Goal: Transaction & Acquisition: Purchase product/service

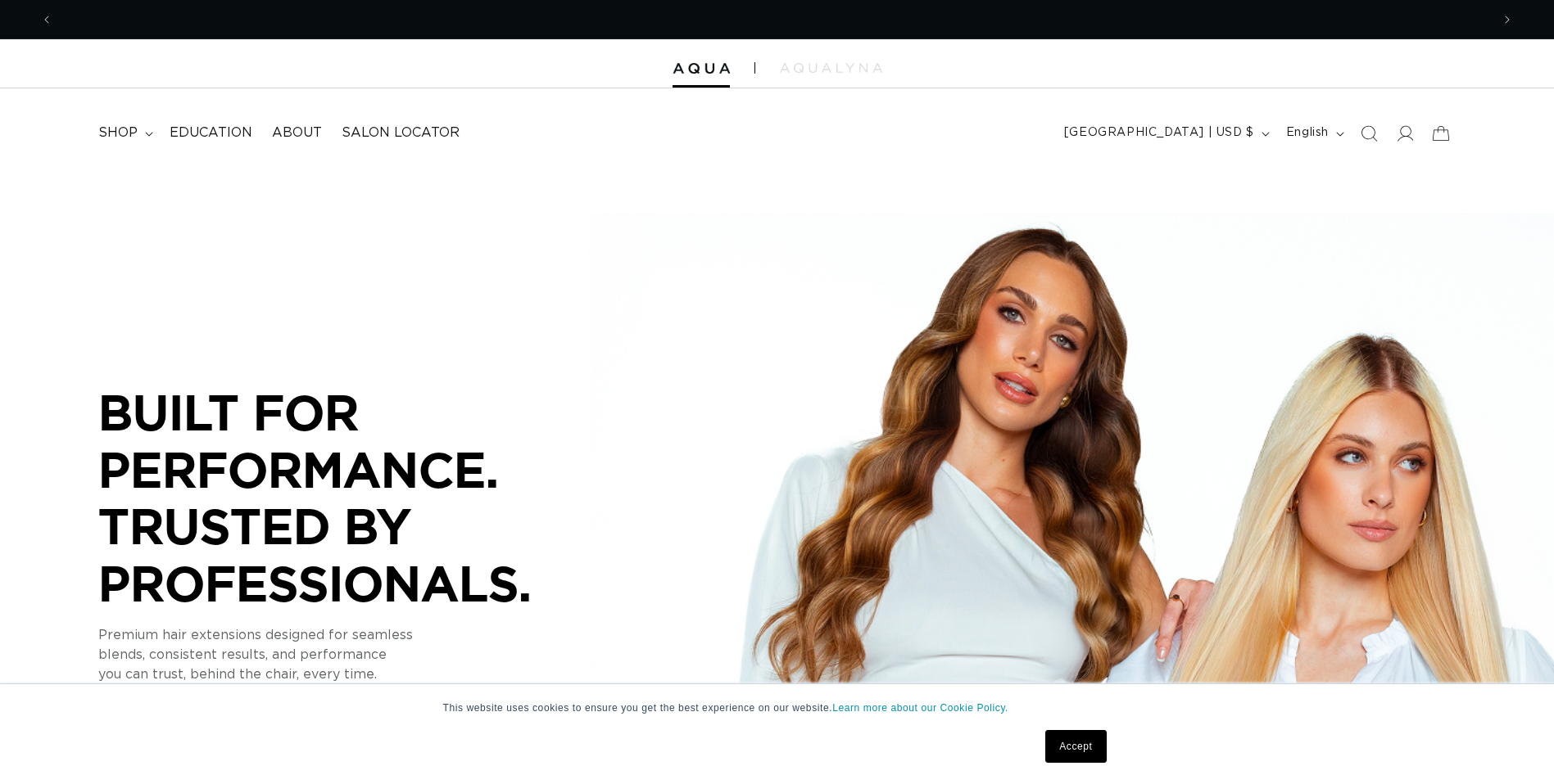
scroll to position [0, 1437]
click at [137, 134] on summary "shop" at bounding box center [124, 133] width 71 height 37
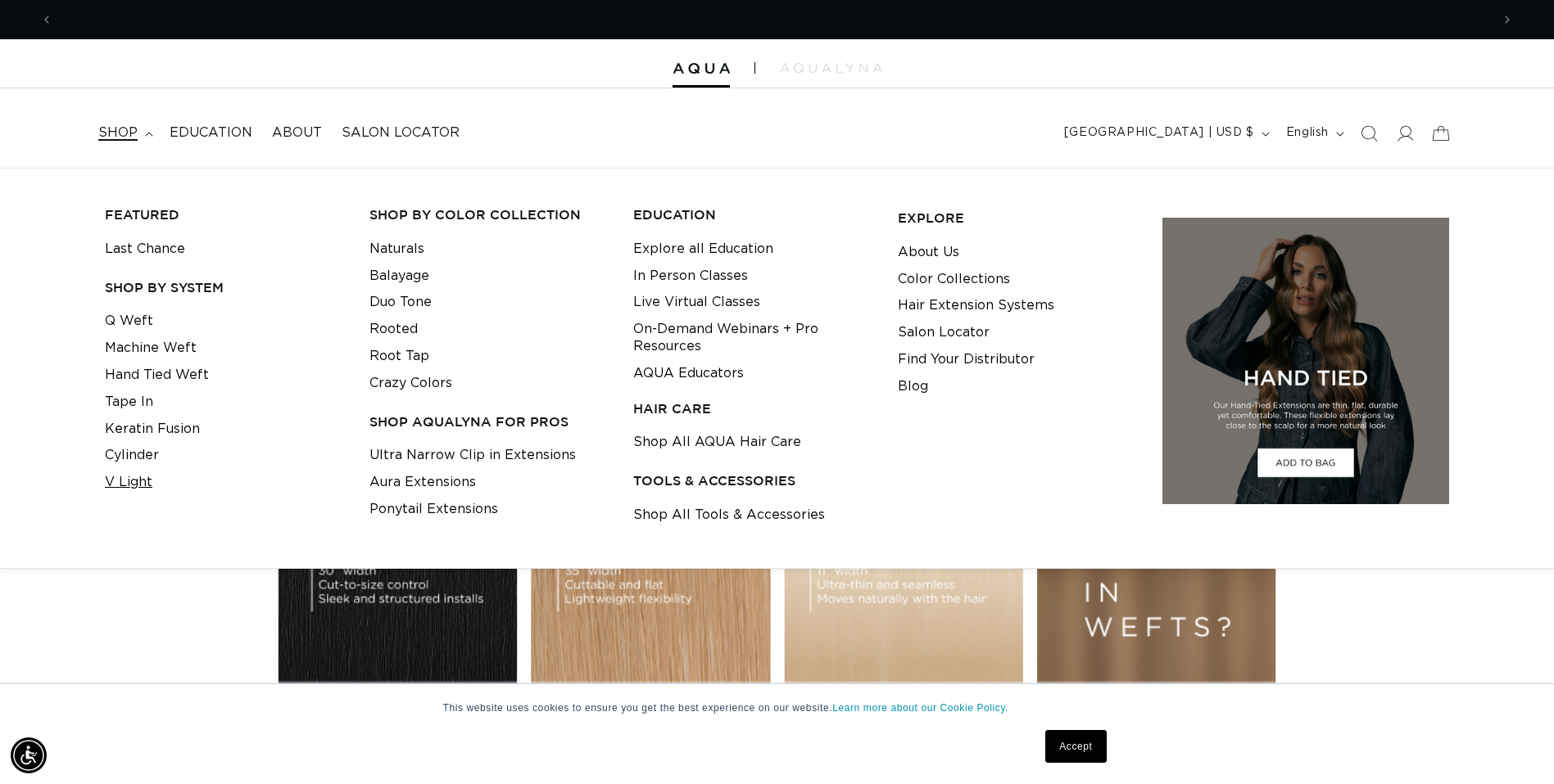
scroll to position [0, 2876]
click at [118, 487] on link "V Light" at bounding box center [128, 482] width 47 height 27
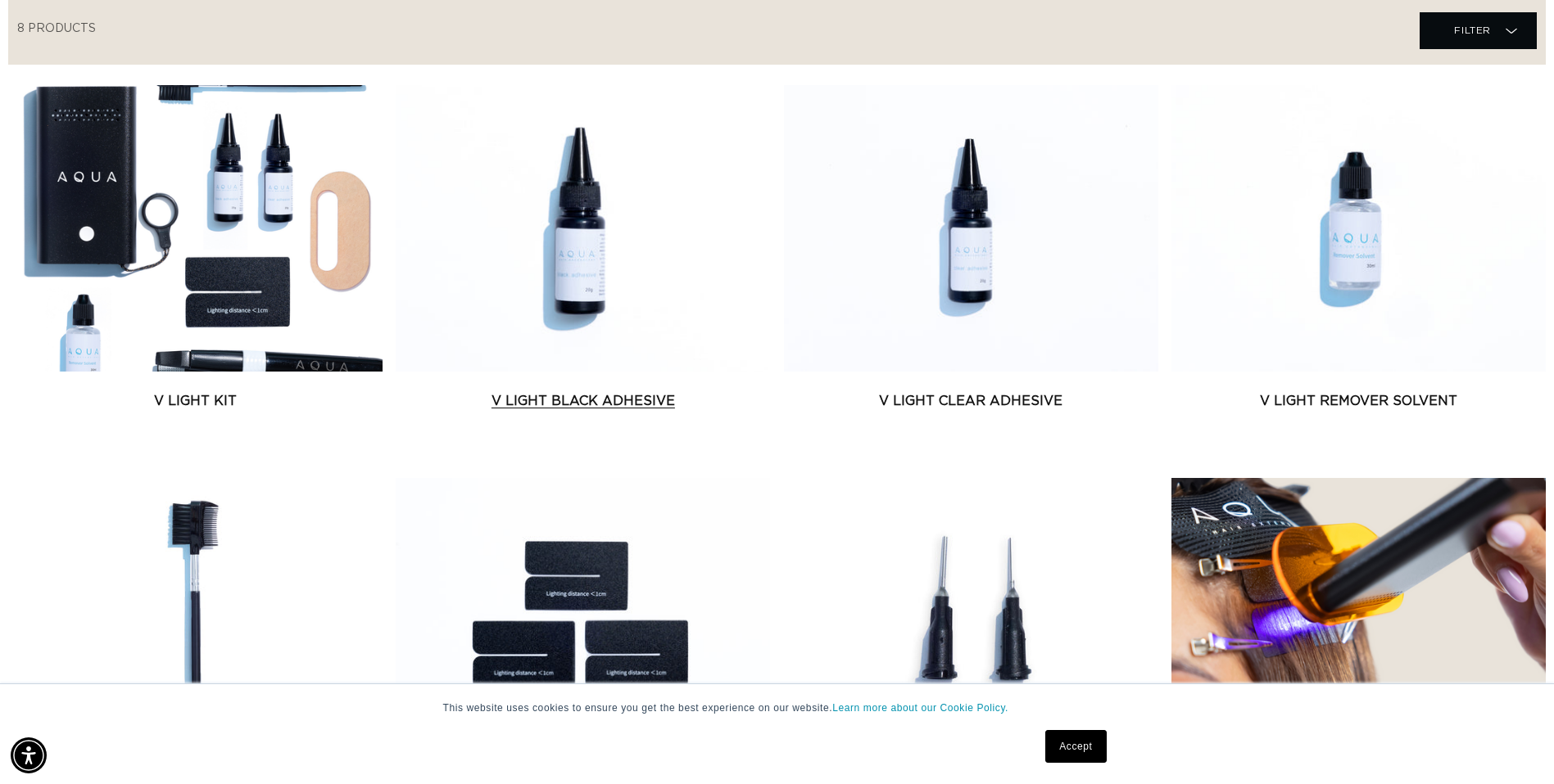
scroll to position [0, 1437]
click at [518, 402] on link "V Light Black Adhesive" at bounding box center [583, 402] width 374 height 20
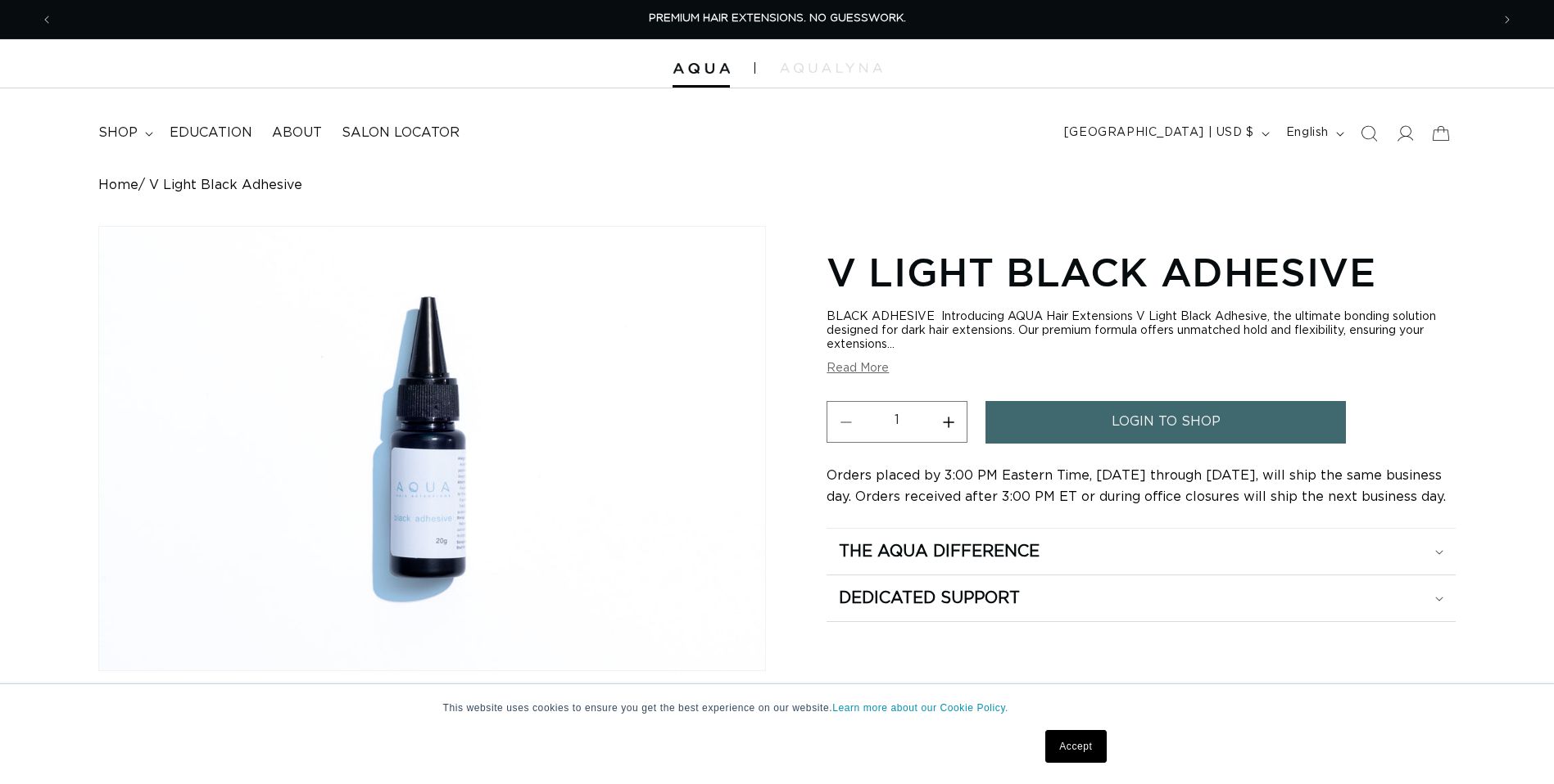
click at [1033, 420] on link "login to shop" at bounding box center [1166, 422] width 360 height 42
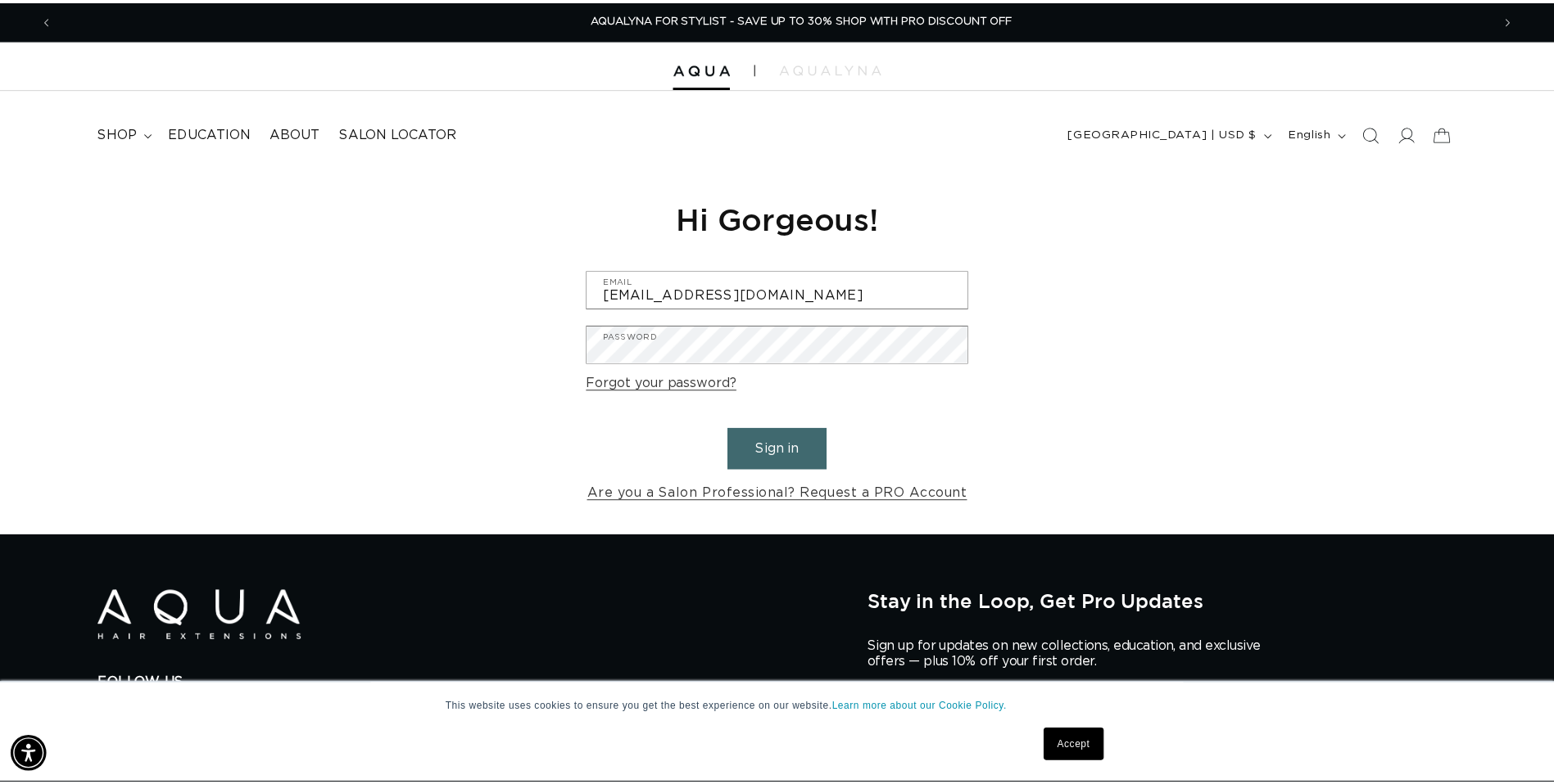
scroll to position [0, 2901]
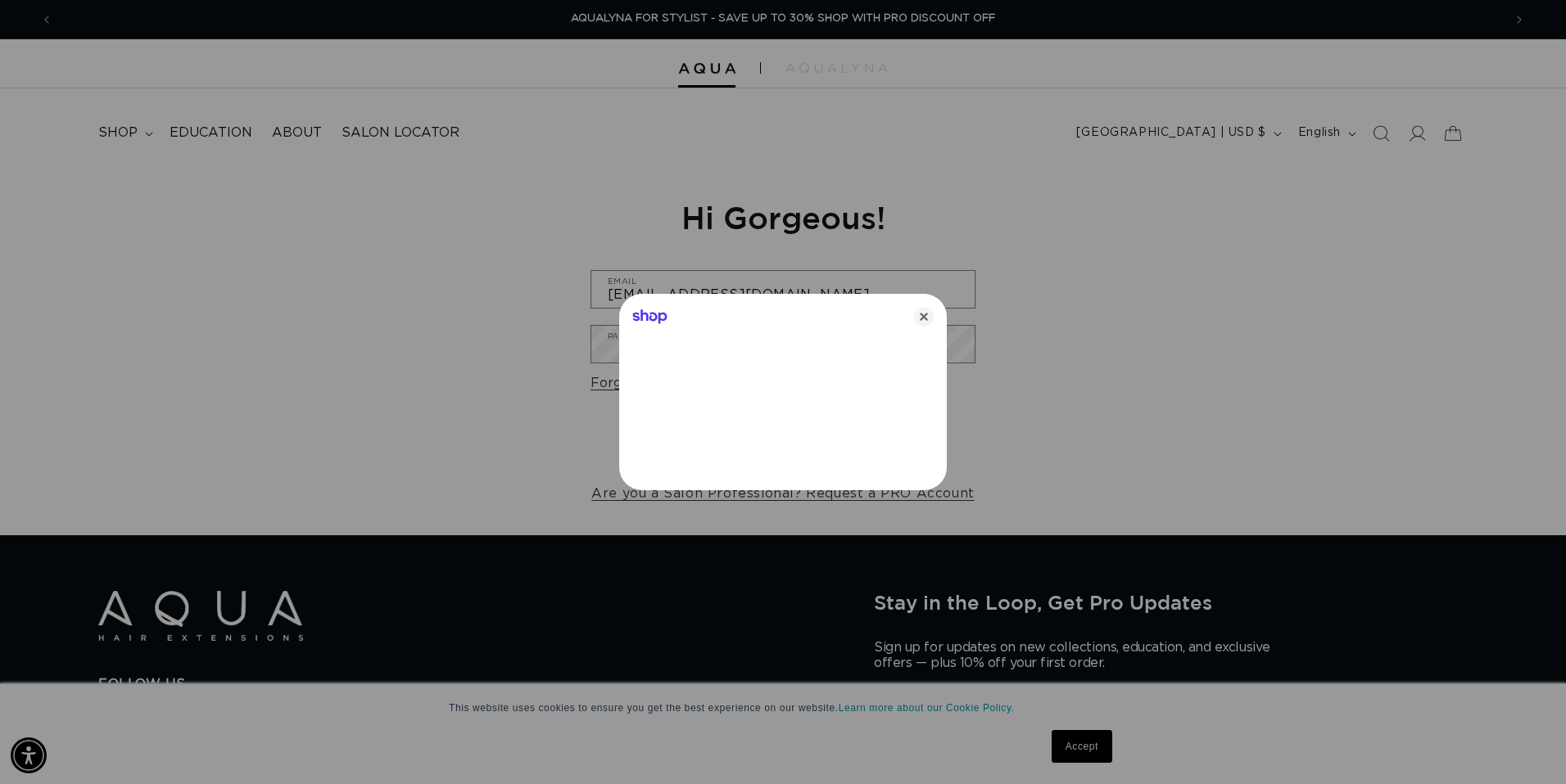
type input "[EMAIL_ADDRESS][DOMAIN_NAME]"
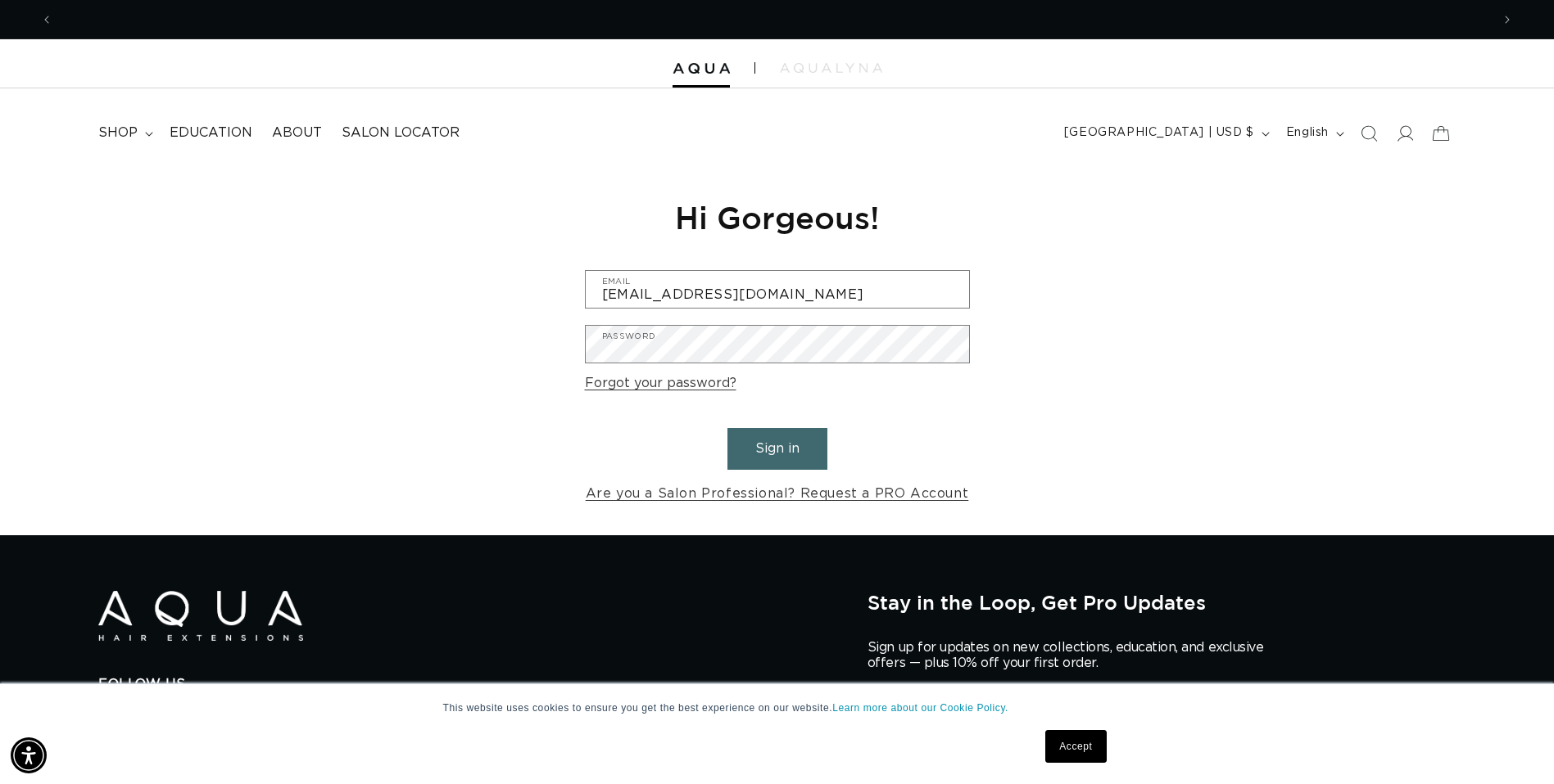
scroll to position [0, 0]
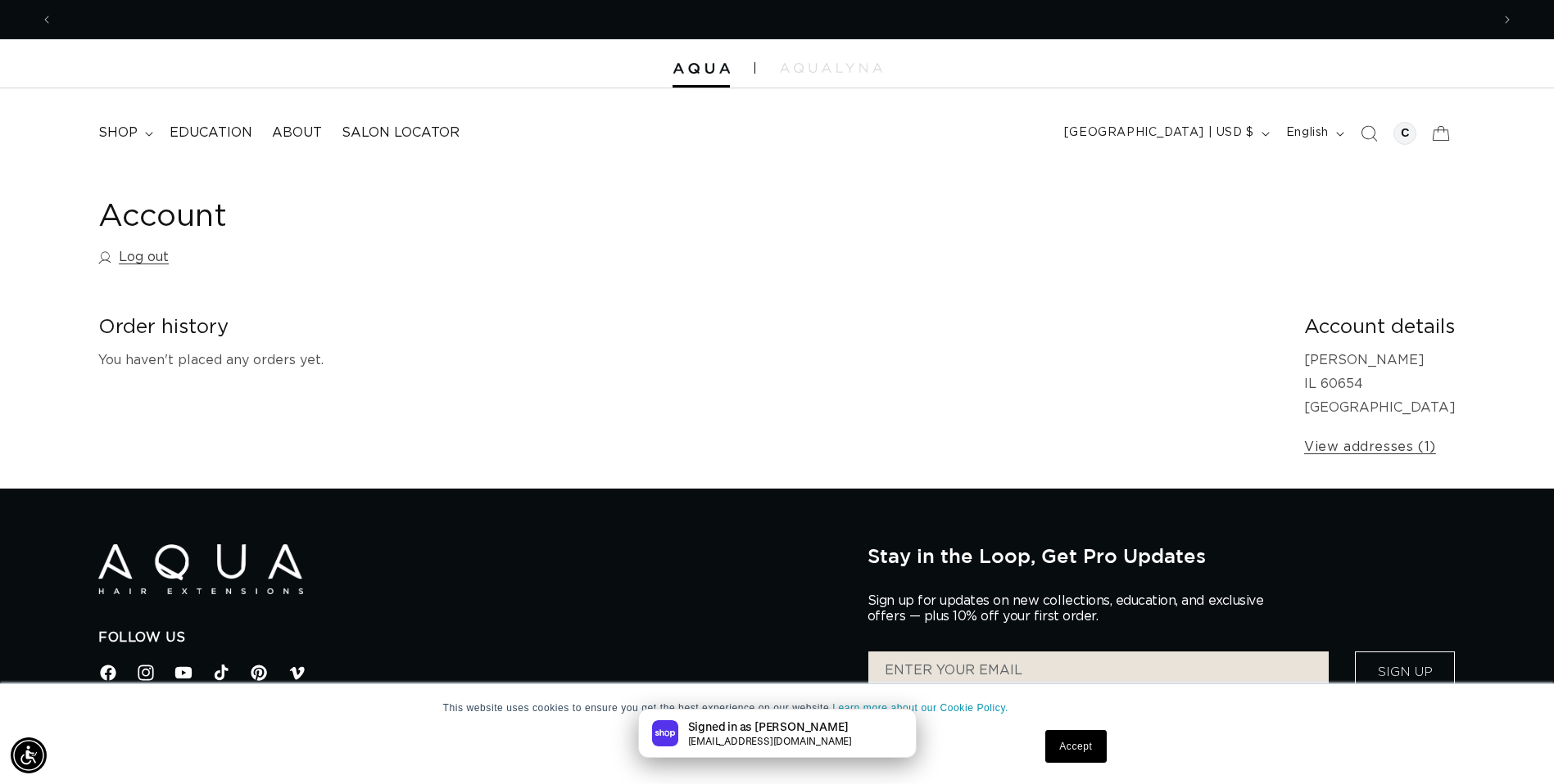
scroll to position [0, 1437]
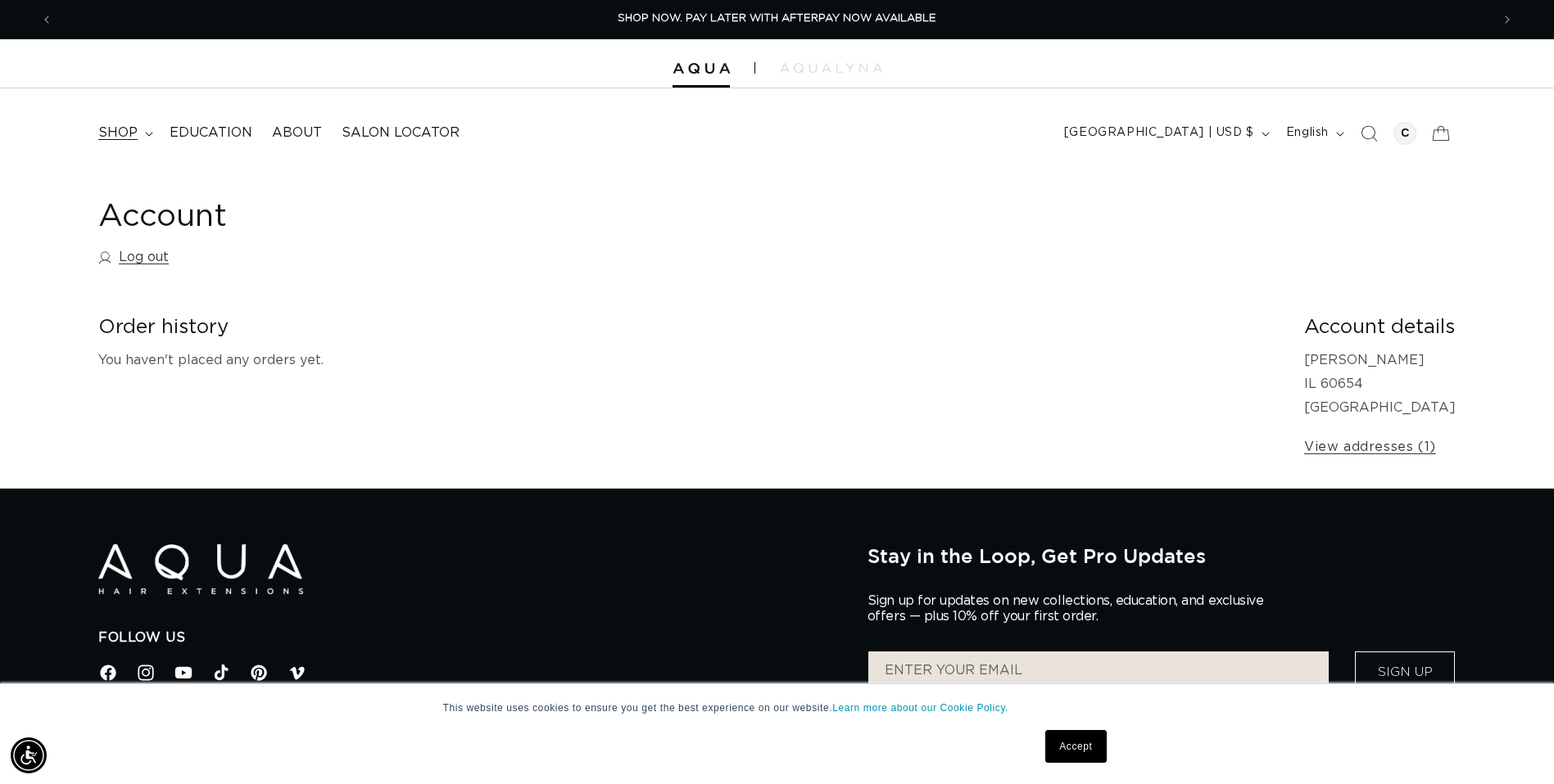
click at [133, 131] on span "shop" at bounding box center [118, 133] width 40 height 17
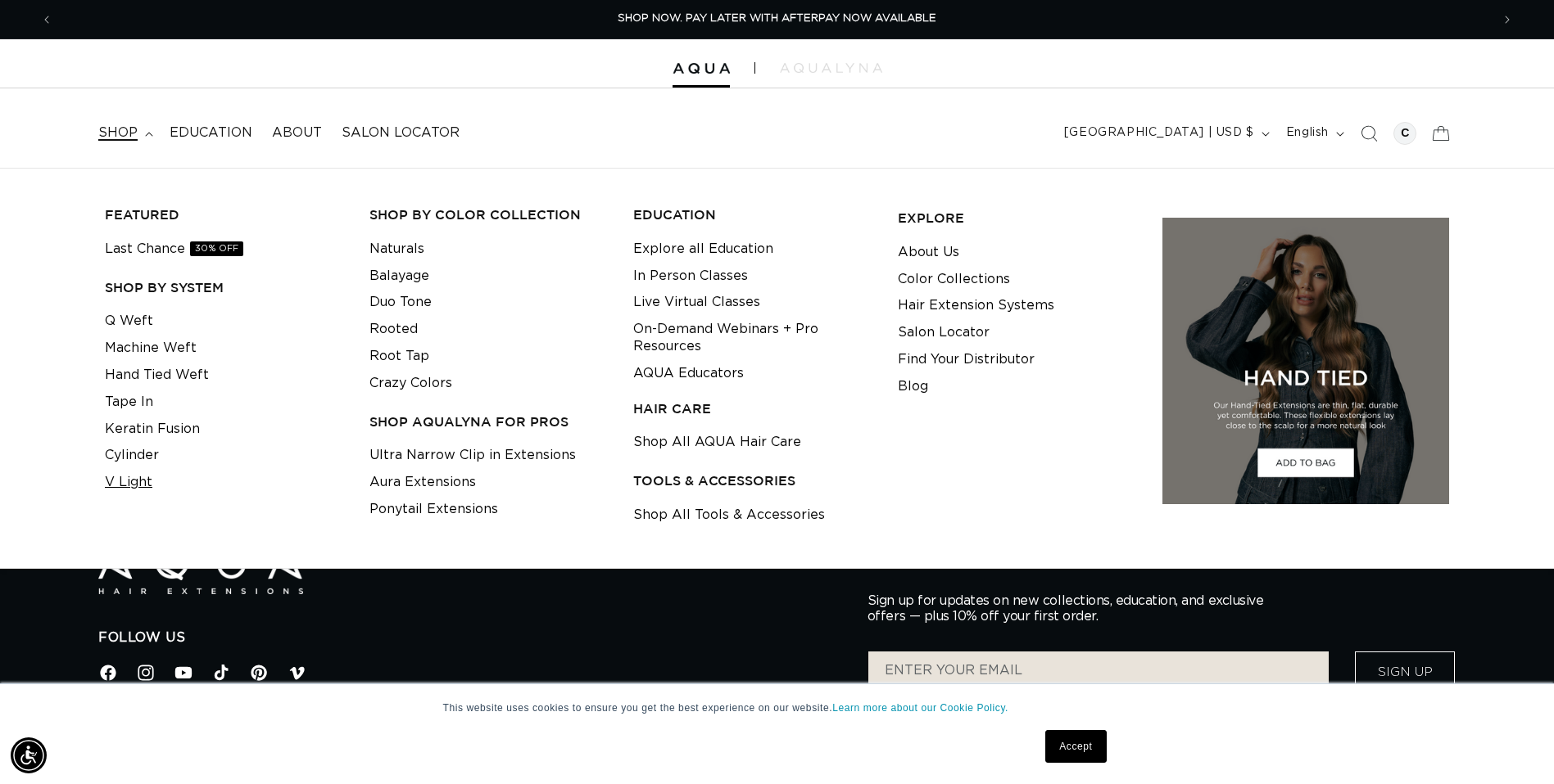
click at [137, 481] on link "V Light" at bounding box center [128, 482] width 47 height 27
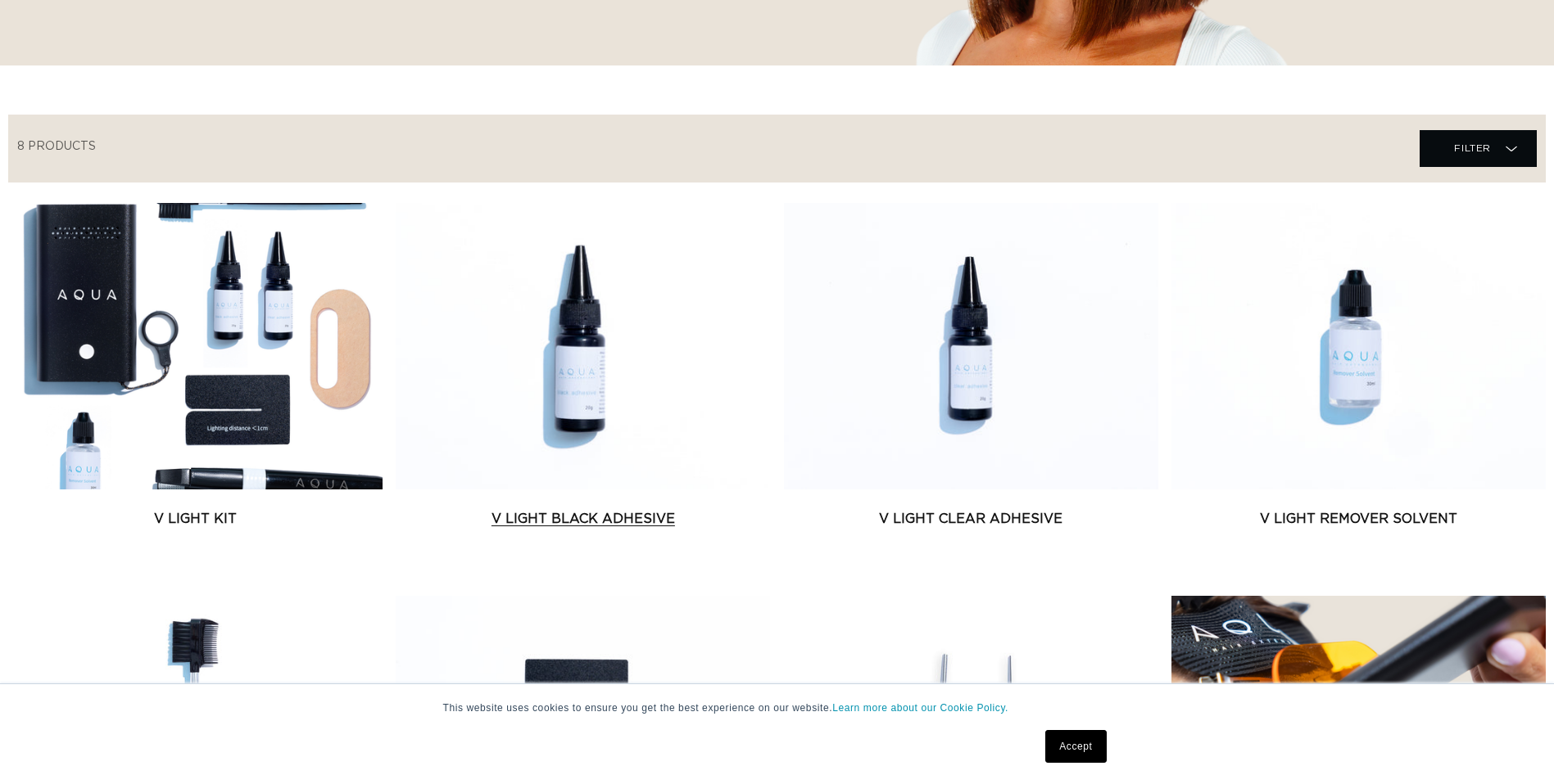
click at [578, 509] on link "V Light Black Adhesive" at bounding box center [583, 519] width 374 height 20
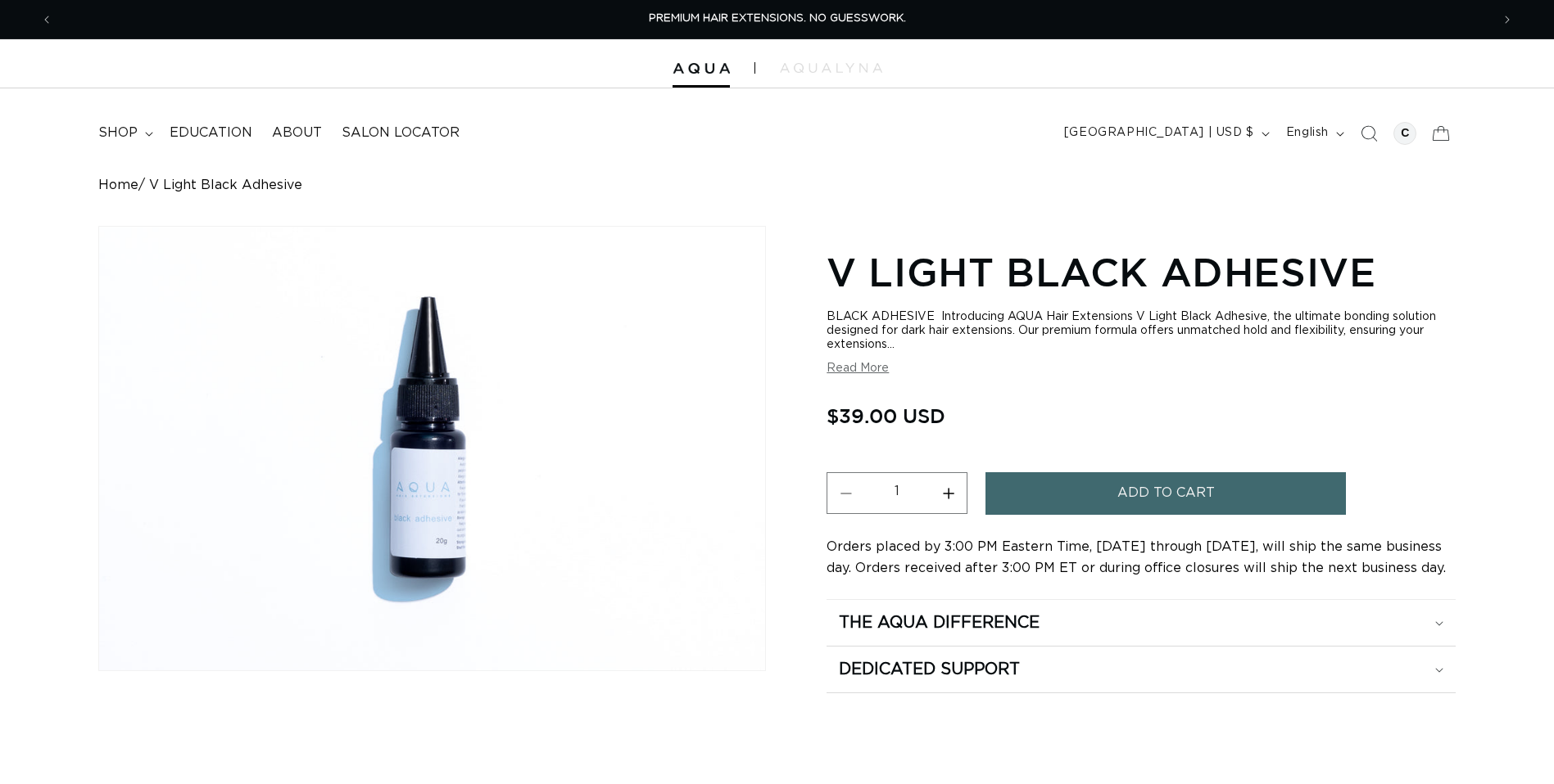
click at [1127, 488] on span "Add to cart" at bounding box center [1166, 493] width 98 height 42
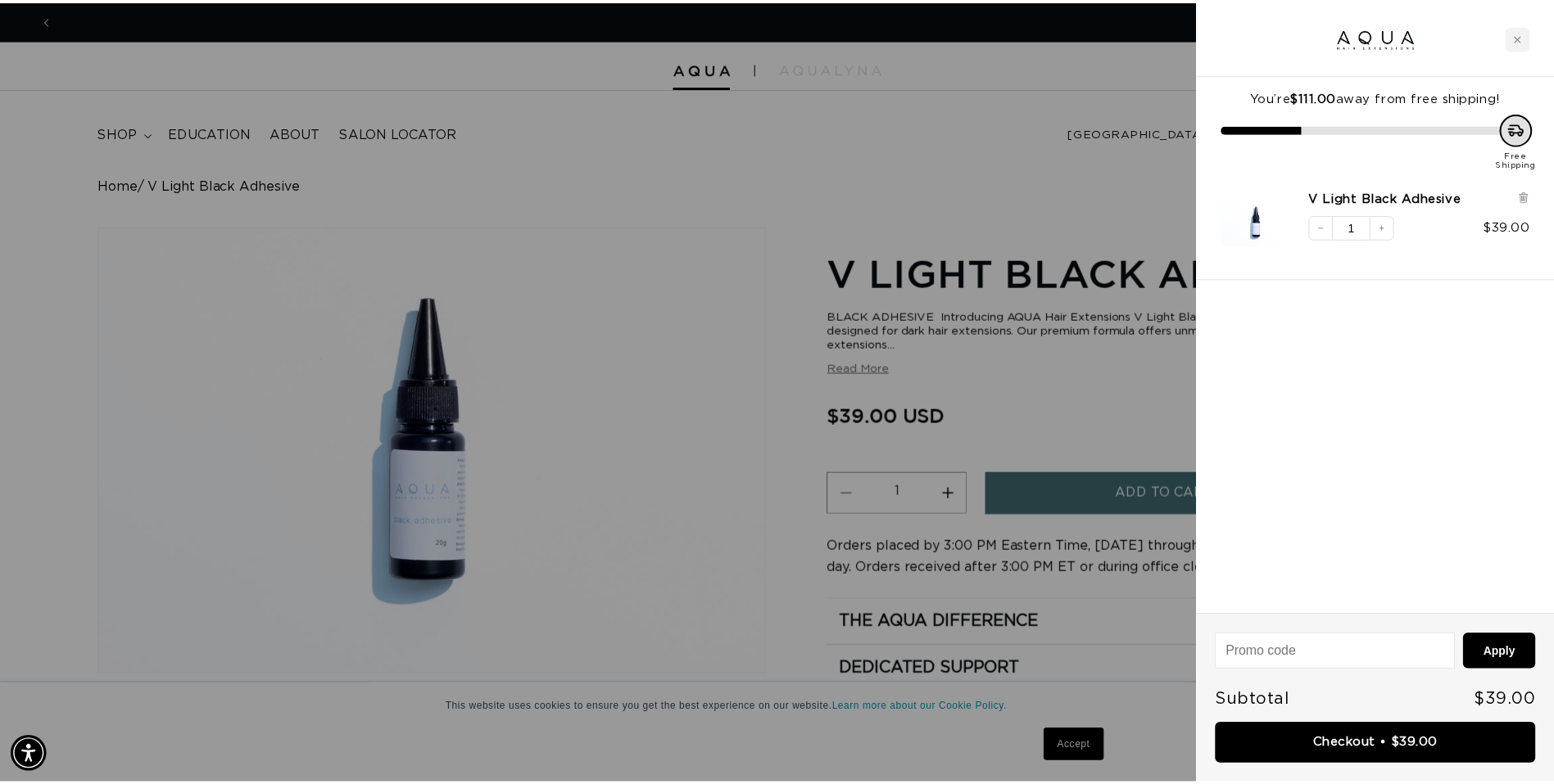
scroll to position [0, 1450]
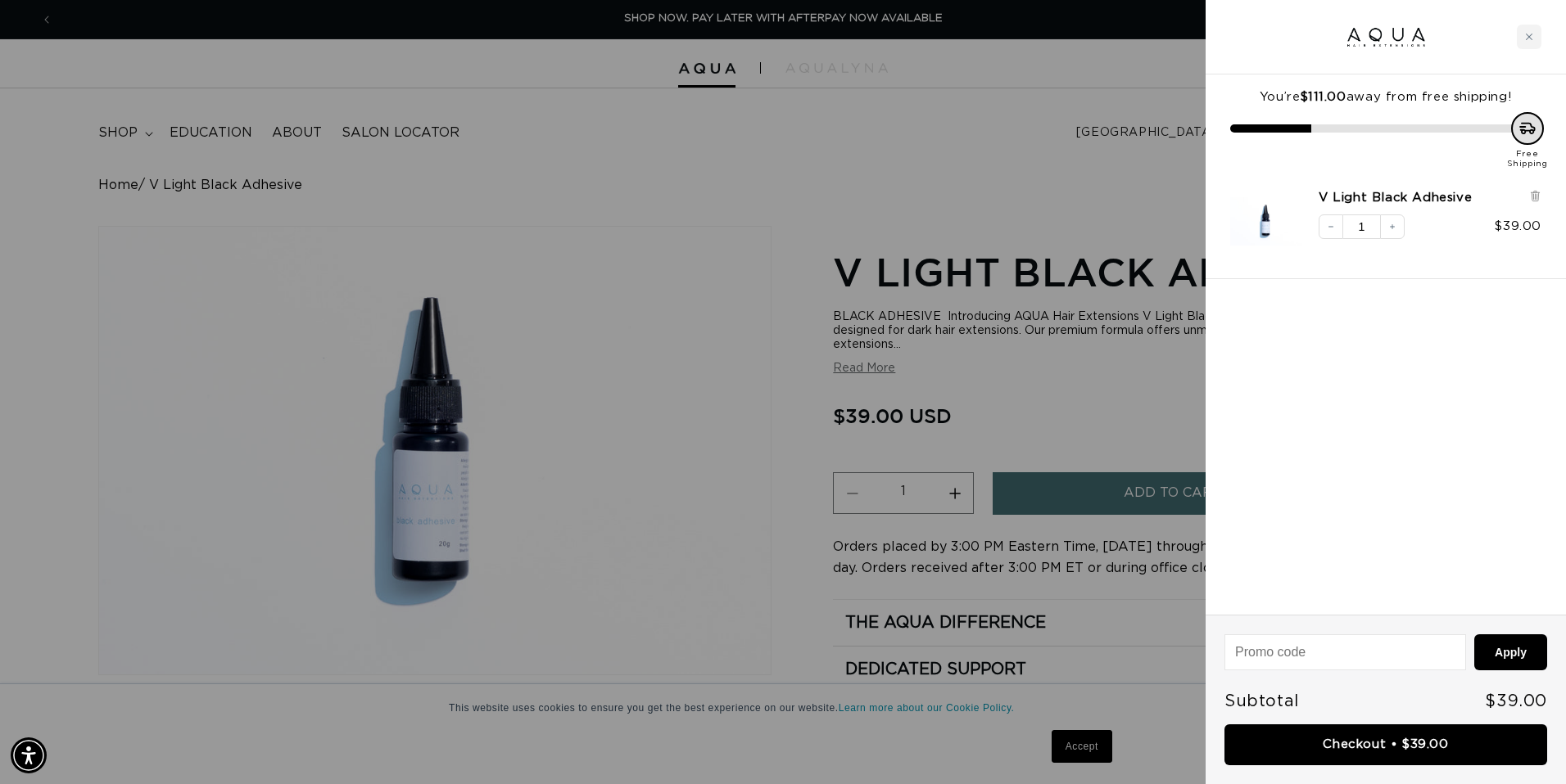
click at [804, 195] on div at bounding box center [783, 392] width 1566 height 784
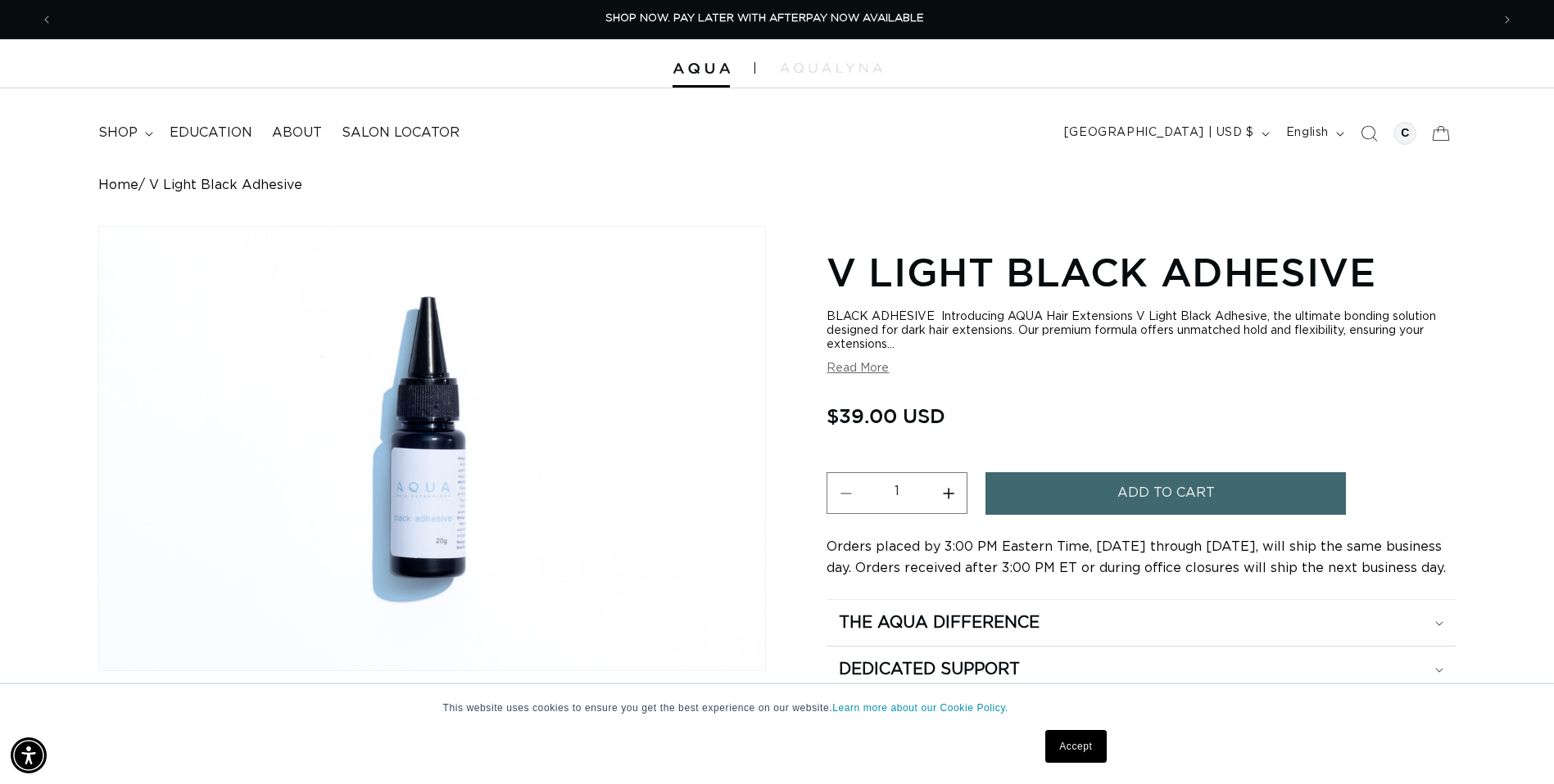
scroll to position [0, 1437]
click at [50, 21] on span "Previous announcement" at bounding box center [47, 20] width 17 height 17
click at [47, 21] on icon "Previous announcement" at bounding box center [47, 20] width 6 height 18
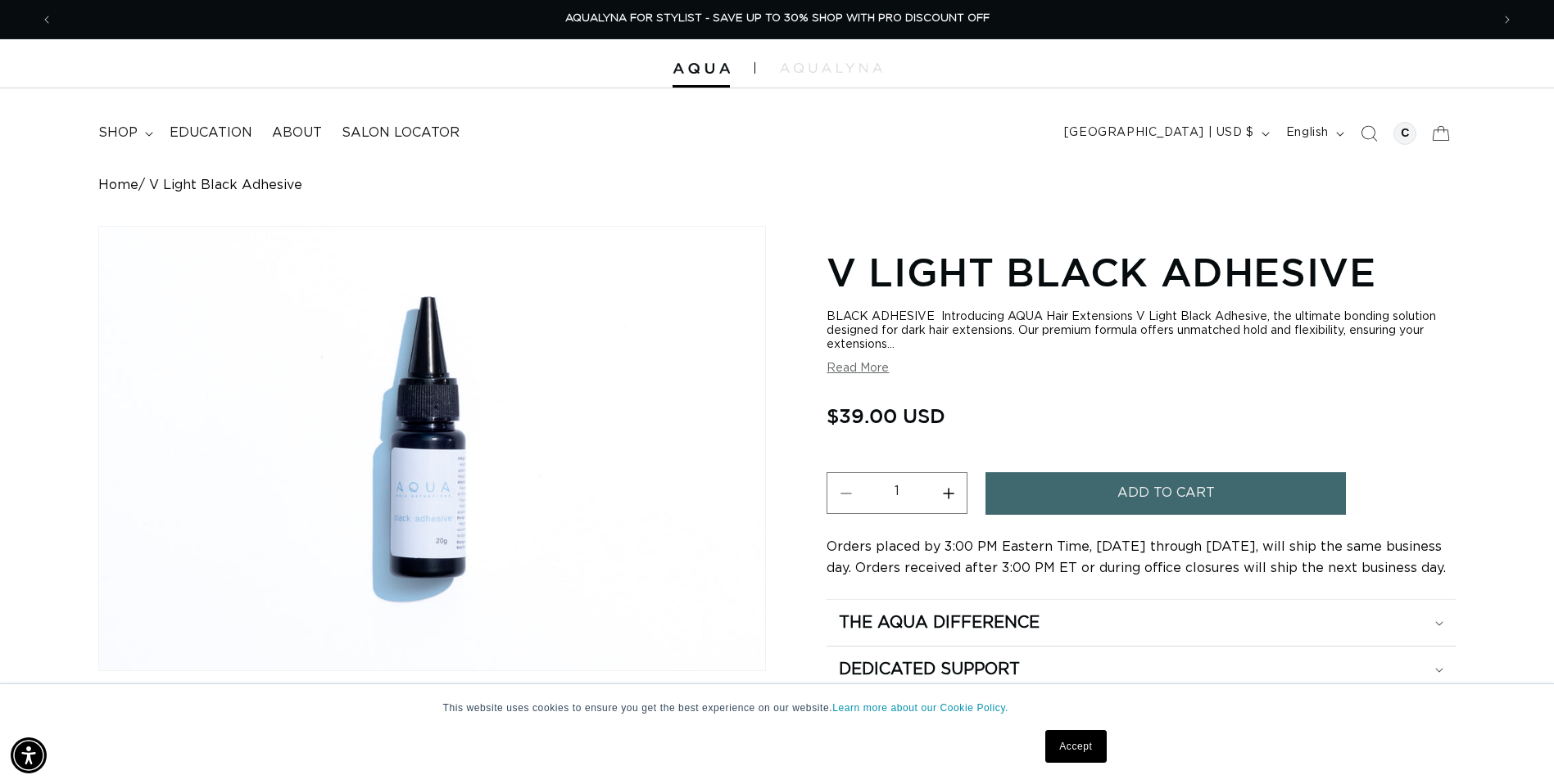
click at [117, 178] on link "Home" at bounding box center [118, 185] width 41 height 16
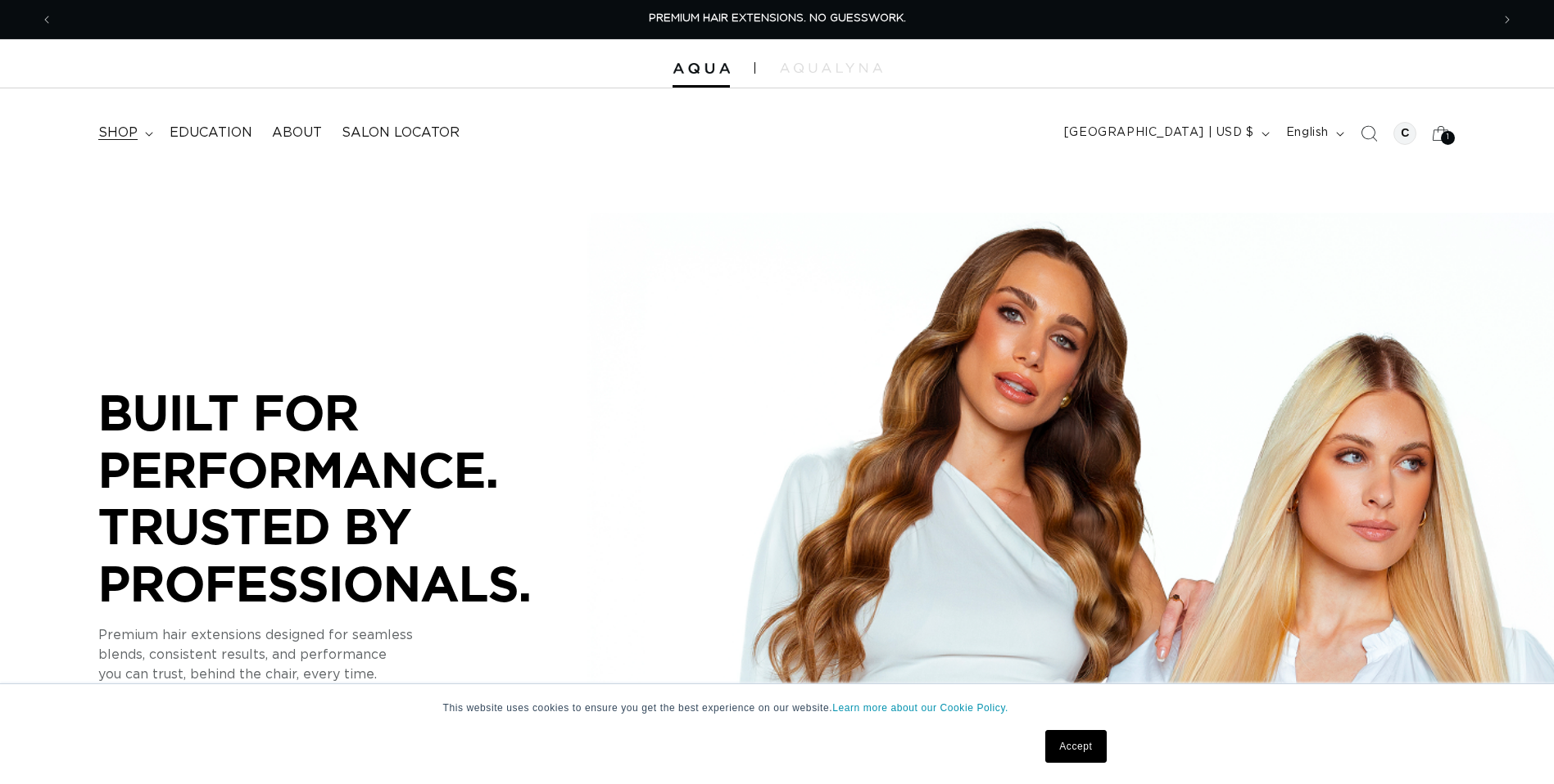
click at [141, 134] on summary "shop" at bounding box center [124, 133] width 71 height 37
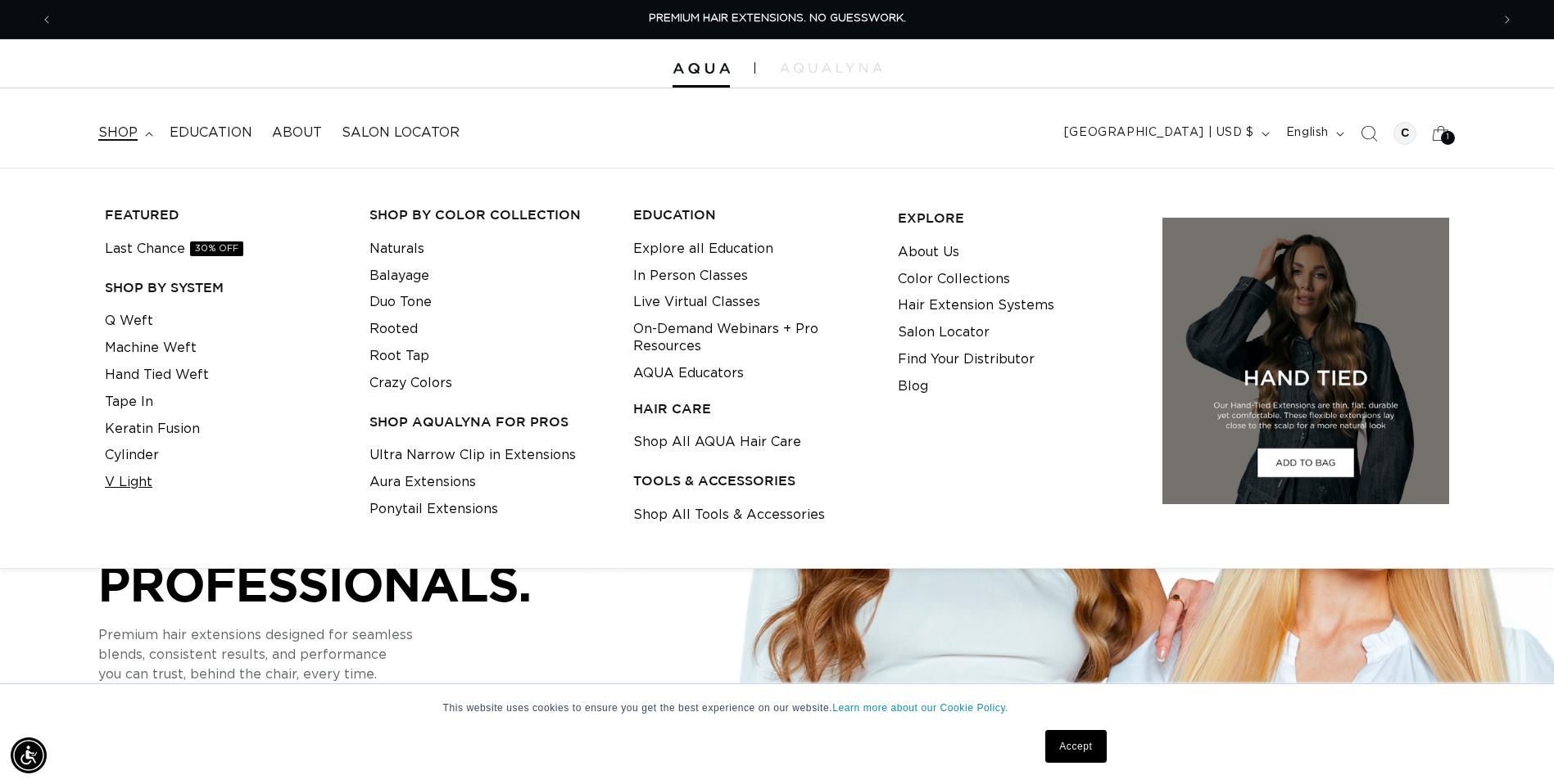
click at [112, 484] on link "V Light" at bounding box center [128, 482] width 47 height 27
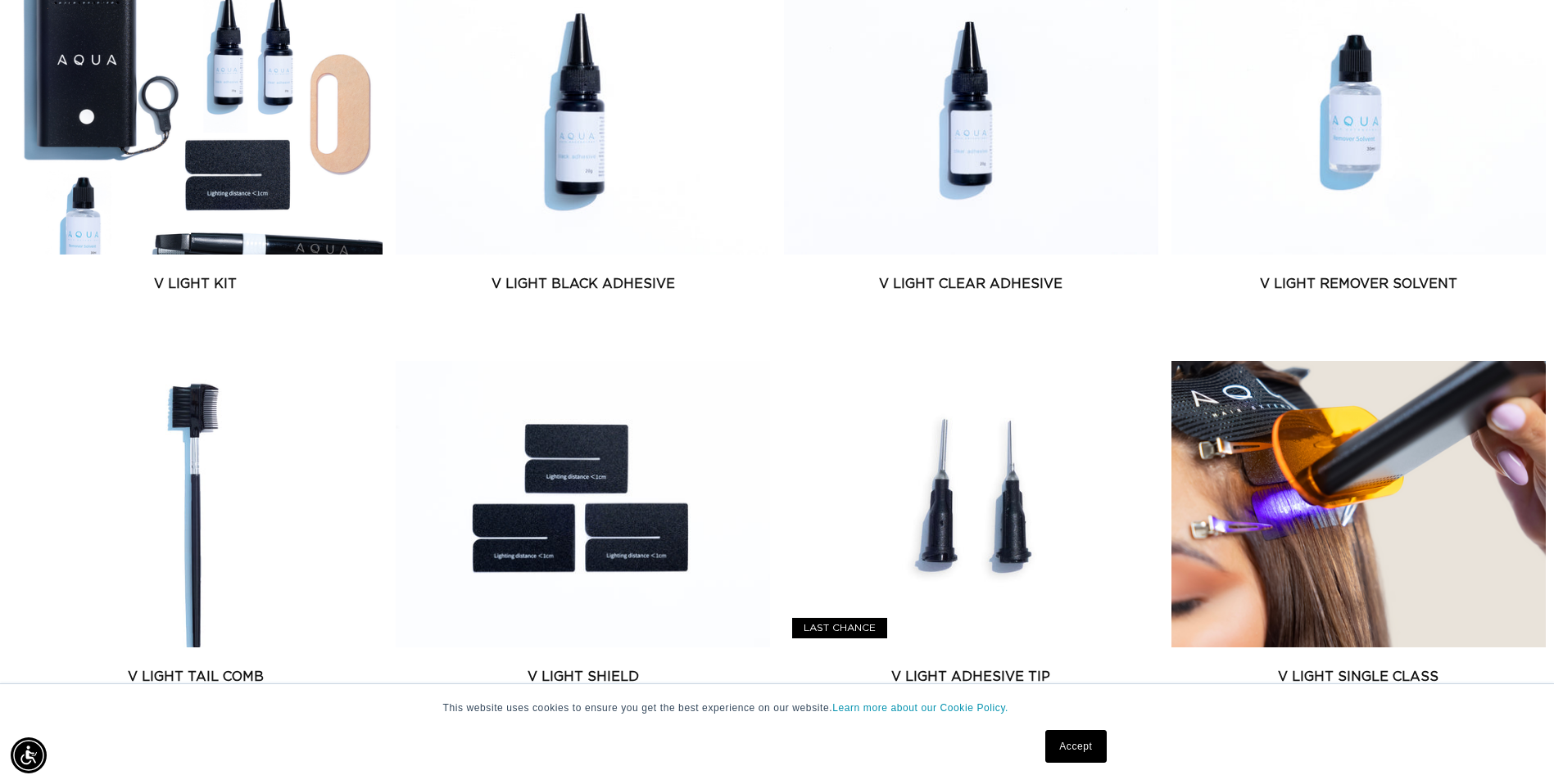
scroll to position [0, 1437]
click at [1089, 748] on link "Accept" at bounding box center [1075, 747] width 60 height 33
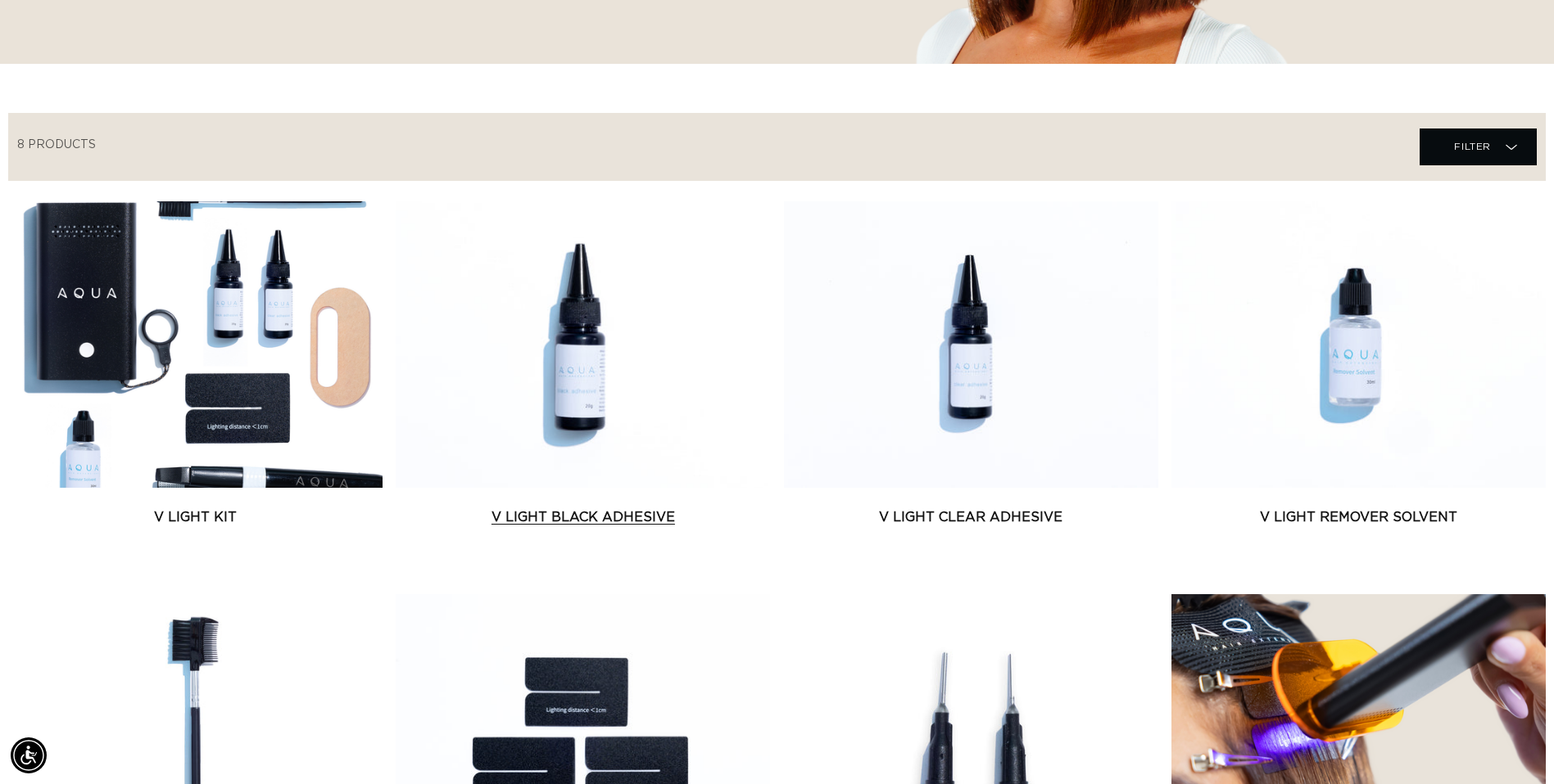
scroll to position [471, 0]
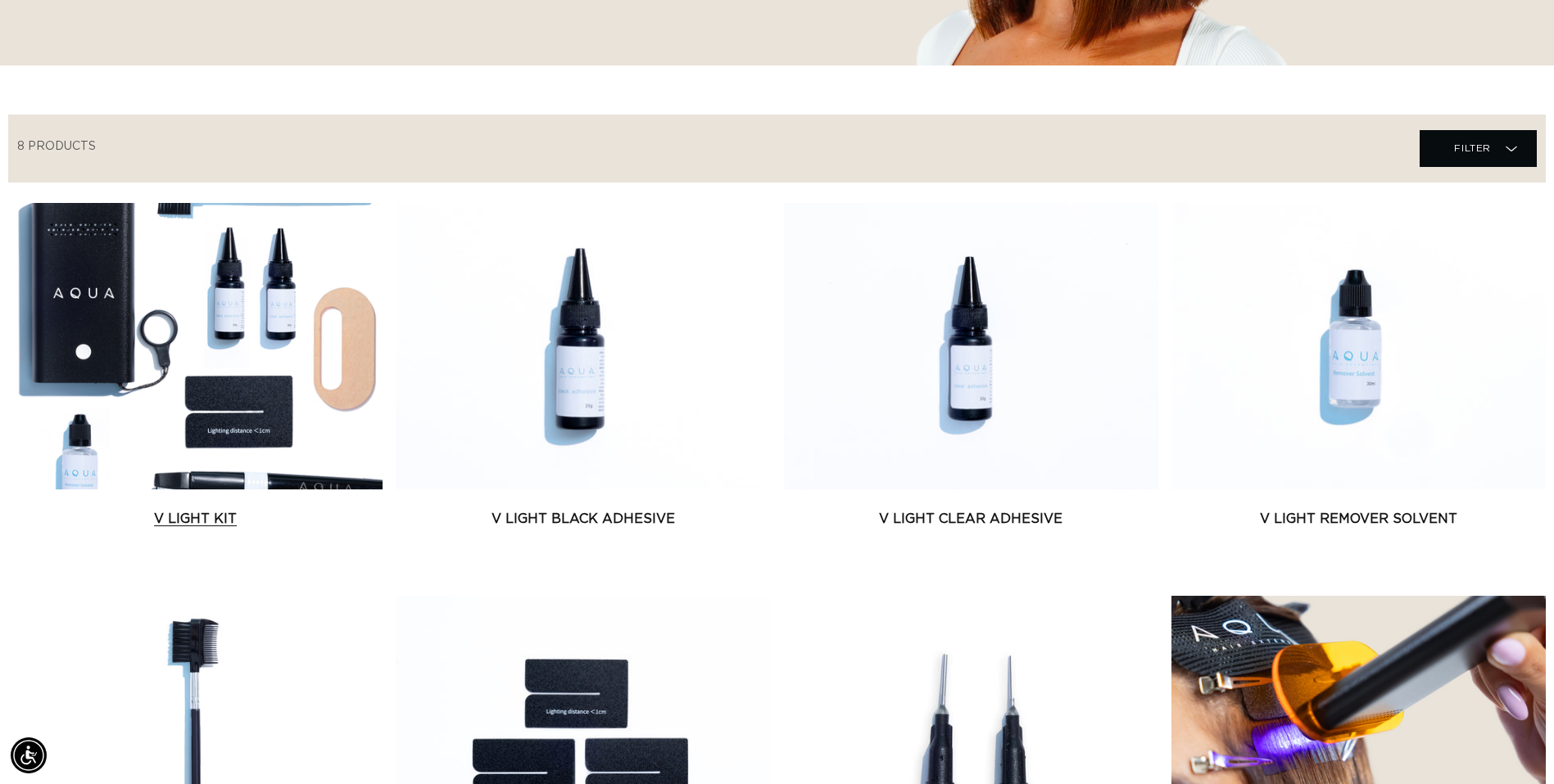
click at [214, 509] on link "V Light Kit" at bounding box center [195, 519] width 374 height 20
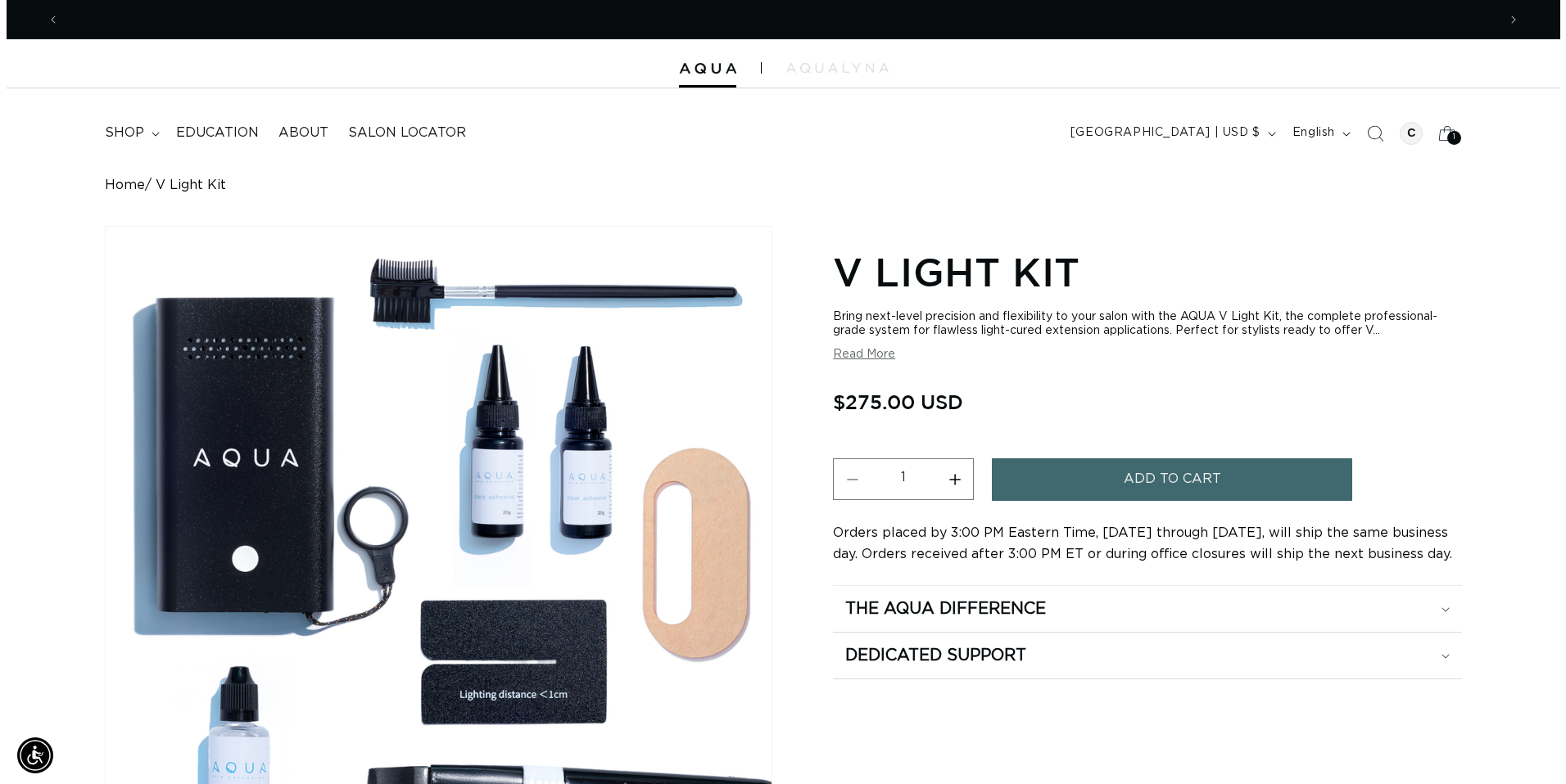
scroll to position [0, 2875]
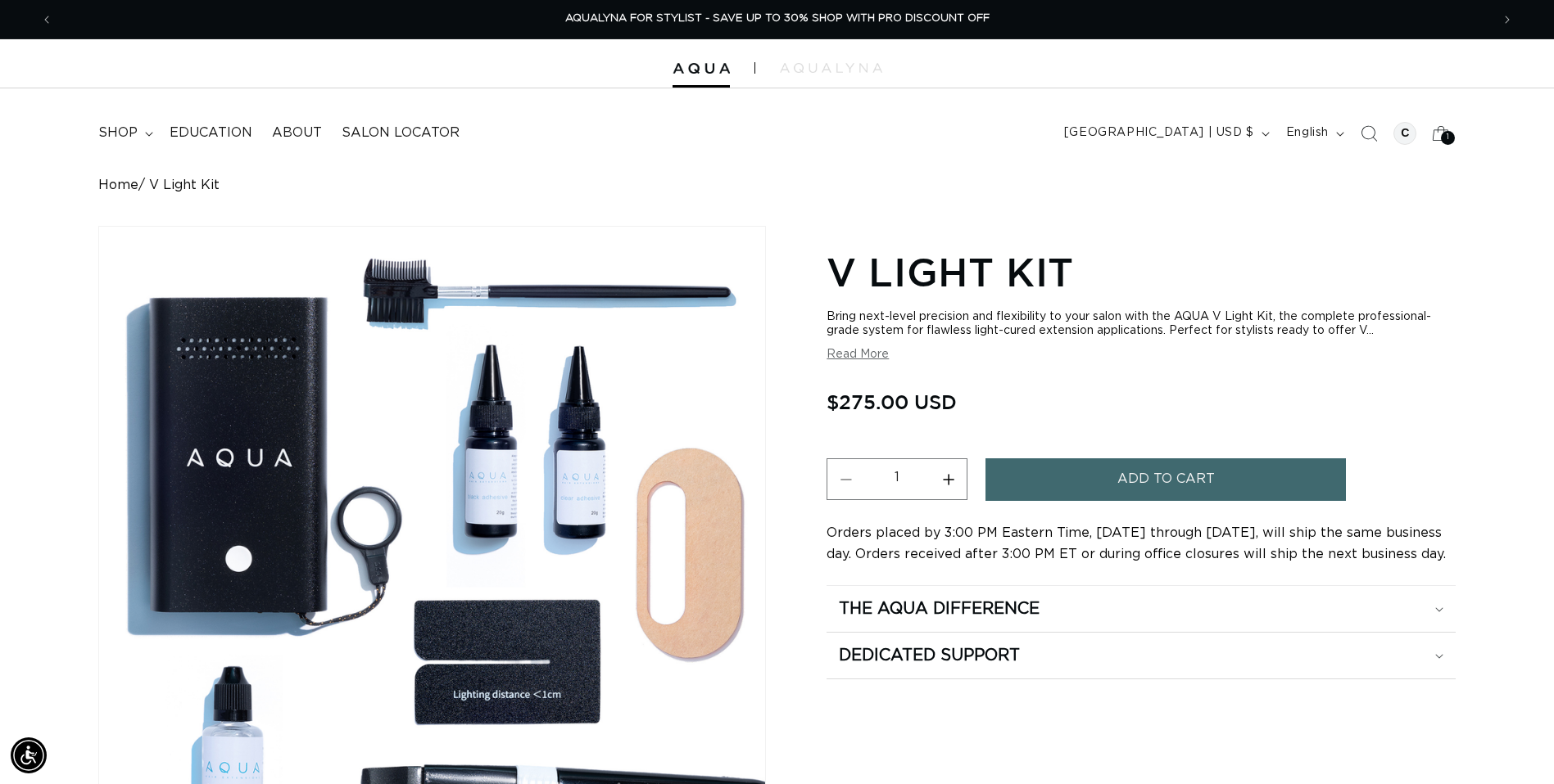
click at [1210, 487] on span "Add to cart" at bounding box center [1166, 479] width 98 height 42
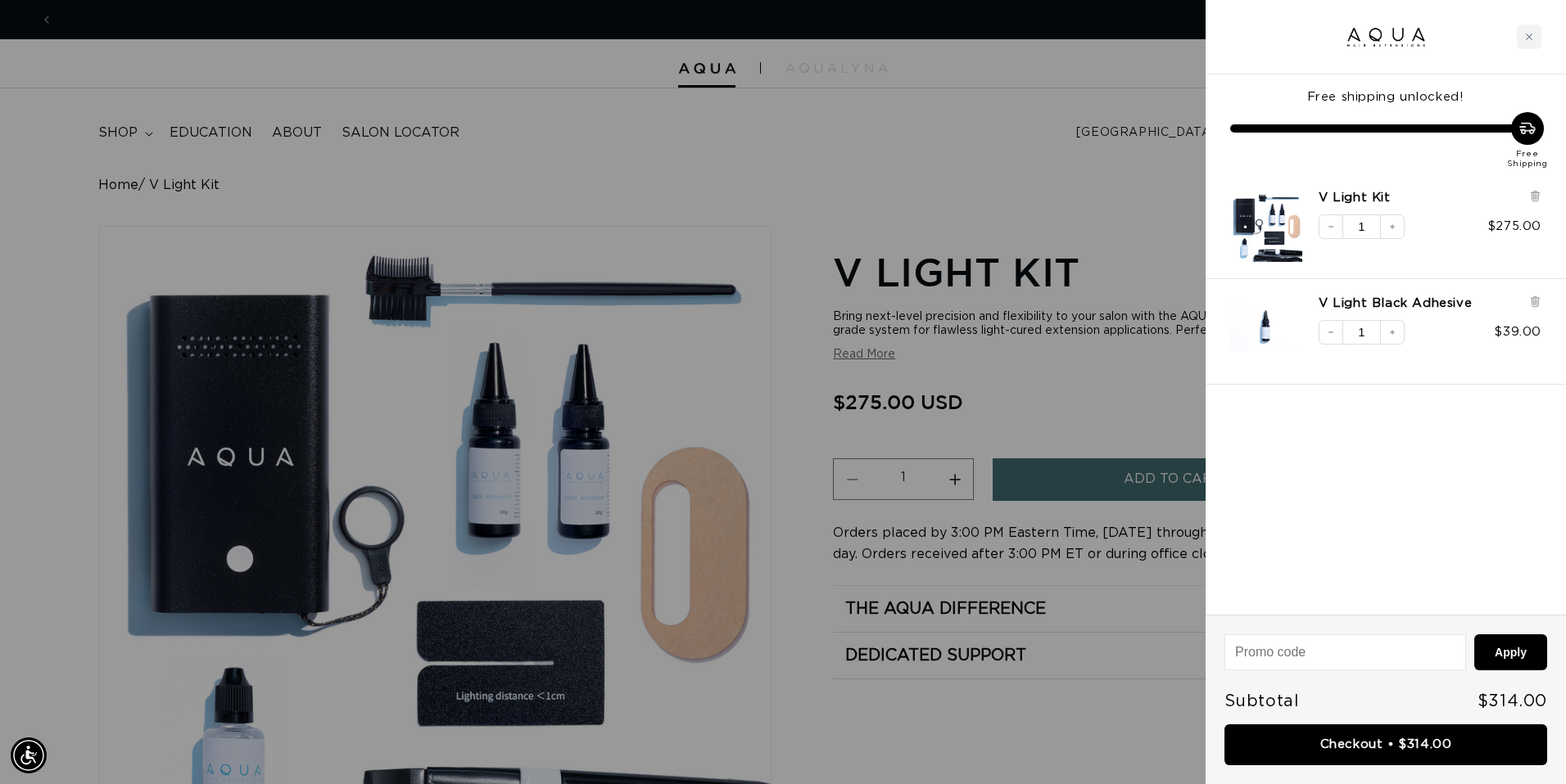
scroll to position [0, 0]
click at [1532, 303] on icon at bounding box center [1535, 302] width 7 height 8
click at [1372, 659] on input at bounding box center [1345, 653] width 240 height 35
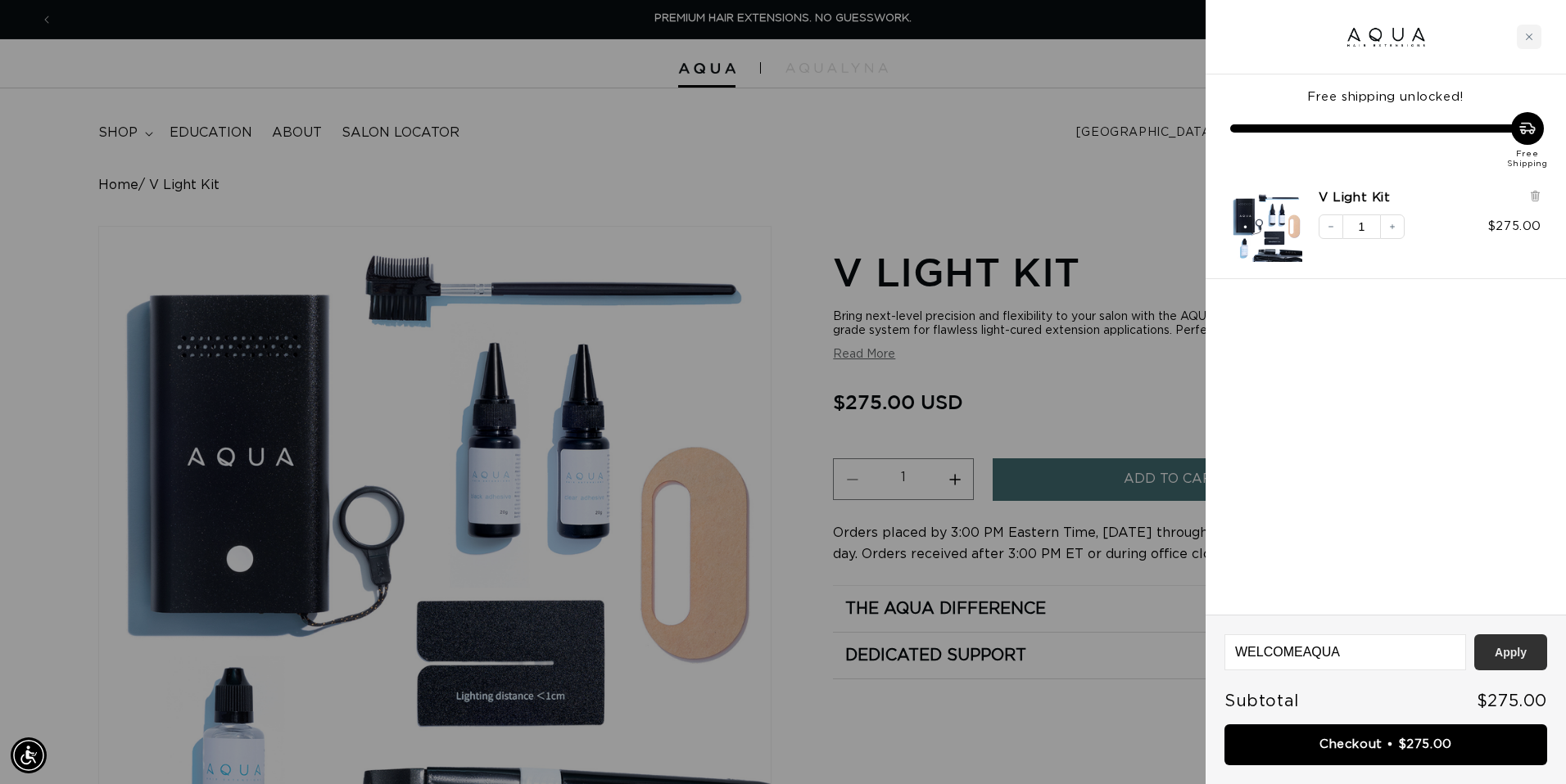
type input "WELCOMEAQUA"
click at [1519, 644] on button "Apply" at bounding box center [1511, 653] width 73 height 36
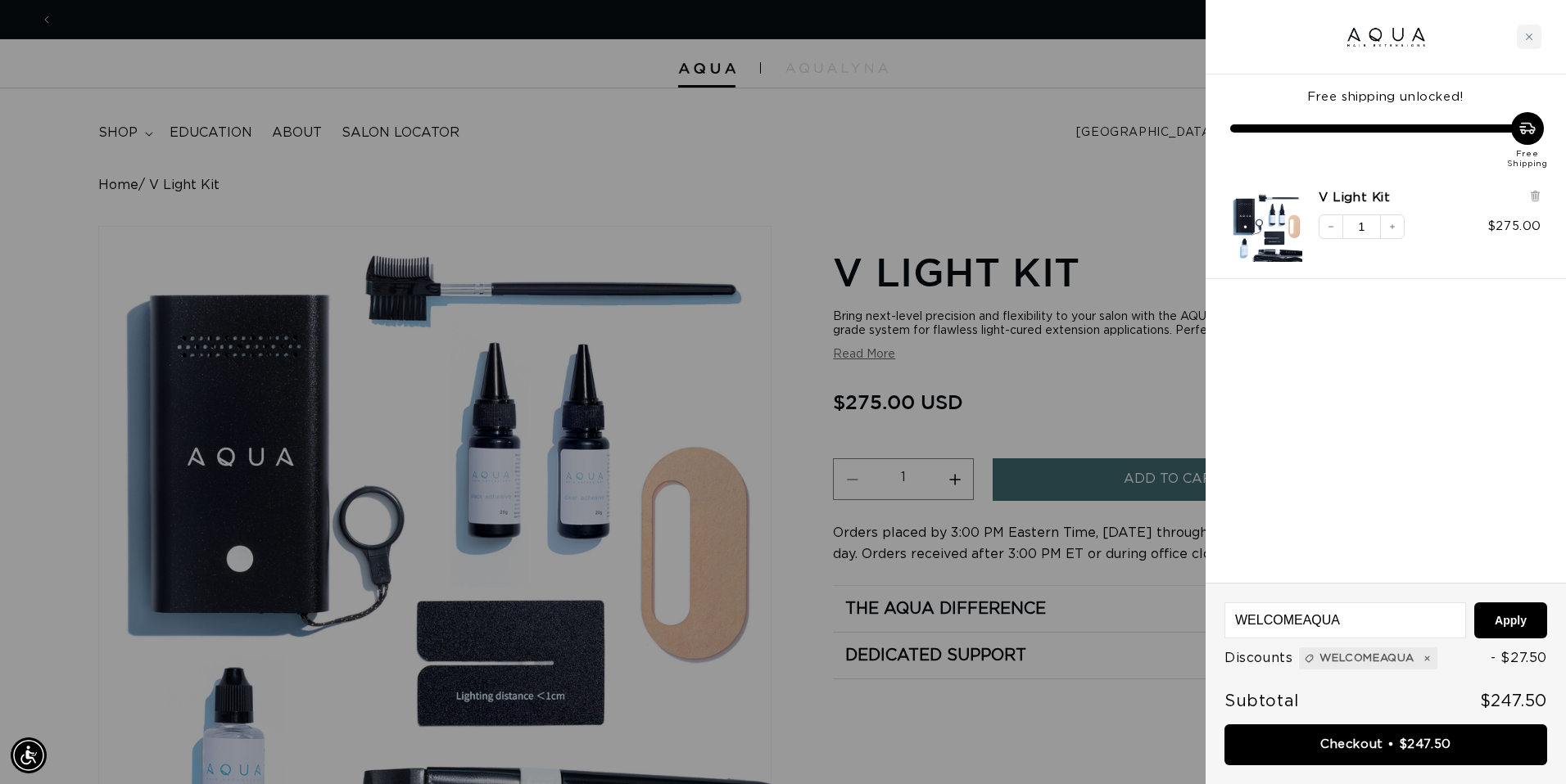
scroll to position [0, 1449]
click at [1372, 743] on link "Checkout • $247.50" at bounding box center [1386, 745] width 323 height 42
